Goal: Find specific page/section: Find specific page/section

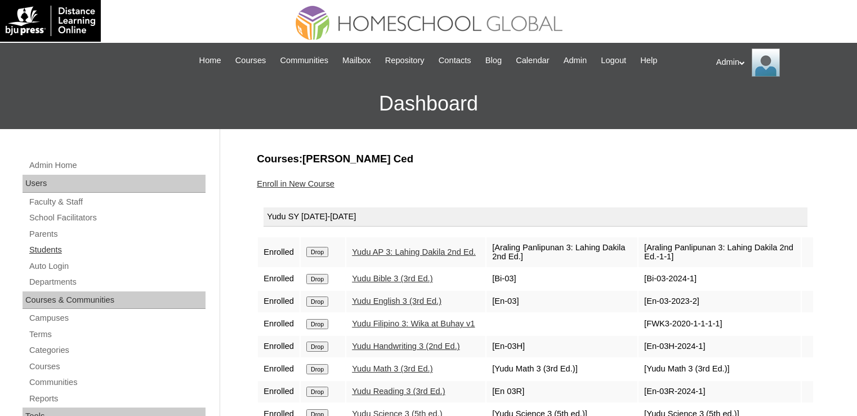
scroll to position [120, 0]
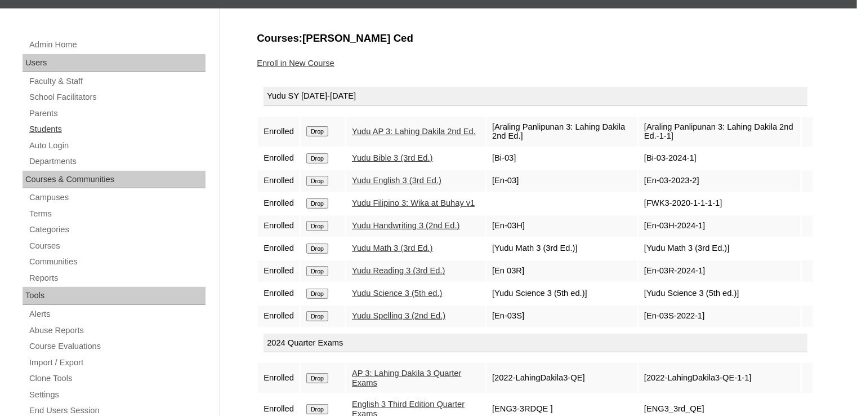
click at [59, 126] on link "Students" at bounding box center [116, 129] width 177 height 14
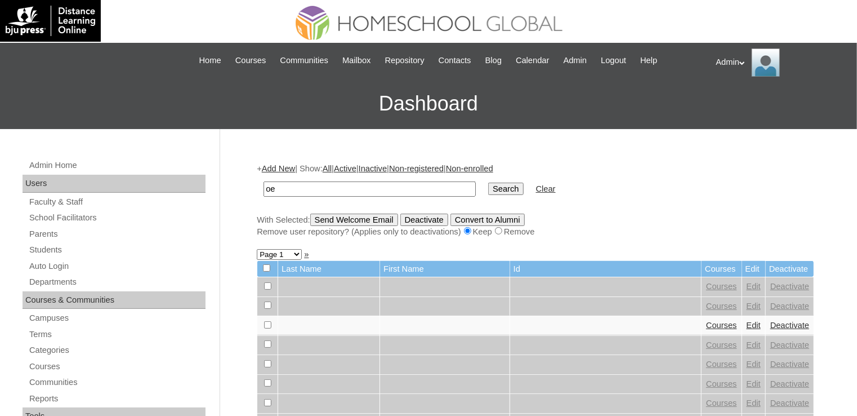
type input "o"
type input "|"
type input "pelobello"
click at [488, 189] on input "Search" at bounding box center [505, 188] width 35 height 12
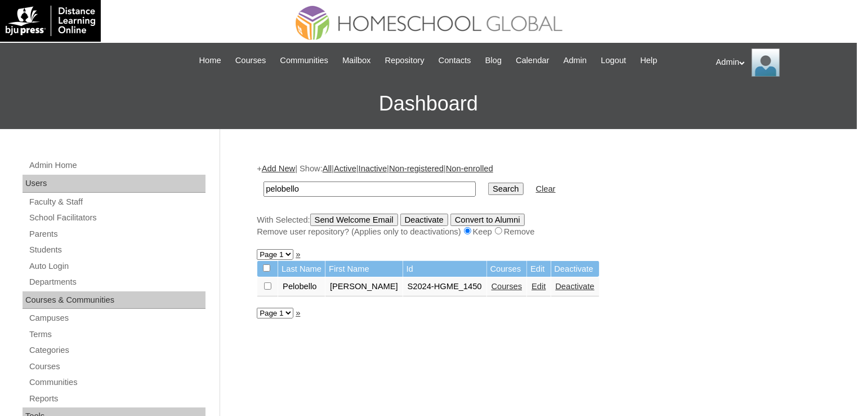
click at [495, 287] on link "Courses" at bounding box center [507, 286] width 31 height 9
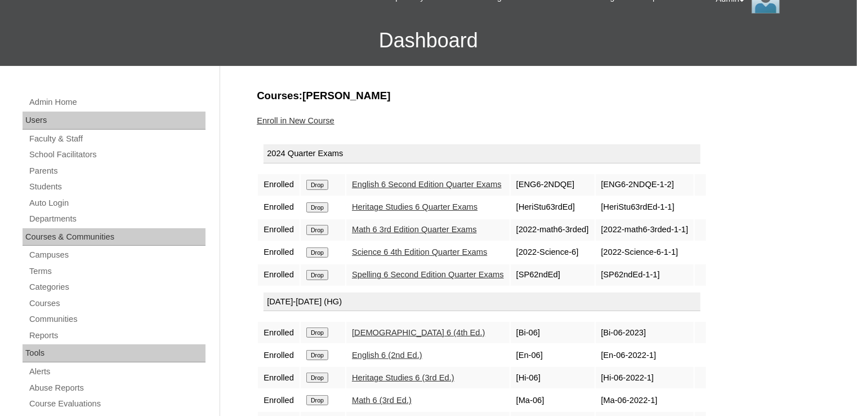
scroll to position [63, 0]
click at [427, 270] on link "Spelling 6 Second Edition Quarter Exams" at bounding box center [428, 274] width 152 height 9
click at [427, 251] on link "Science 6 4th Edition Quarter Exams" at bounding box center [419, 251] width 135 height 9
click at [430, 229] on link "Math 6 3rd Edition Quarter Exams" at bounding box center [414, 229] width 125 height 9
click at [439, 186] on link "English 6 Second Edition Quarter Exams" at bounding box center [427, 184] width 150 height 9
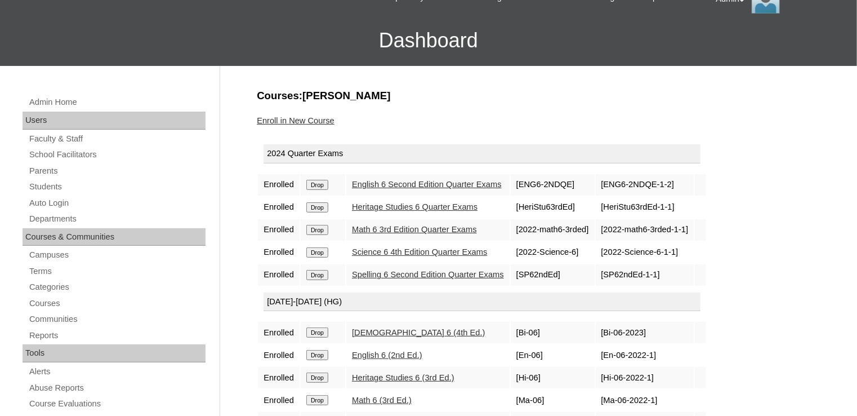
click at [432, 205] on link "Heritage Studies 6 Quarter Exams" at bounding box center [415, 206] width 126 height 9
